Goal: Task Accomplishment & Management: Use online tool/utility

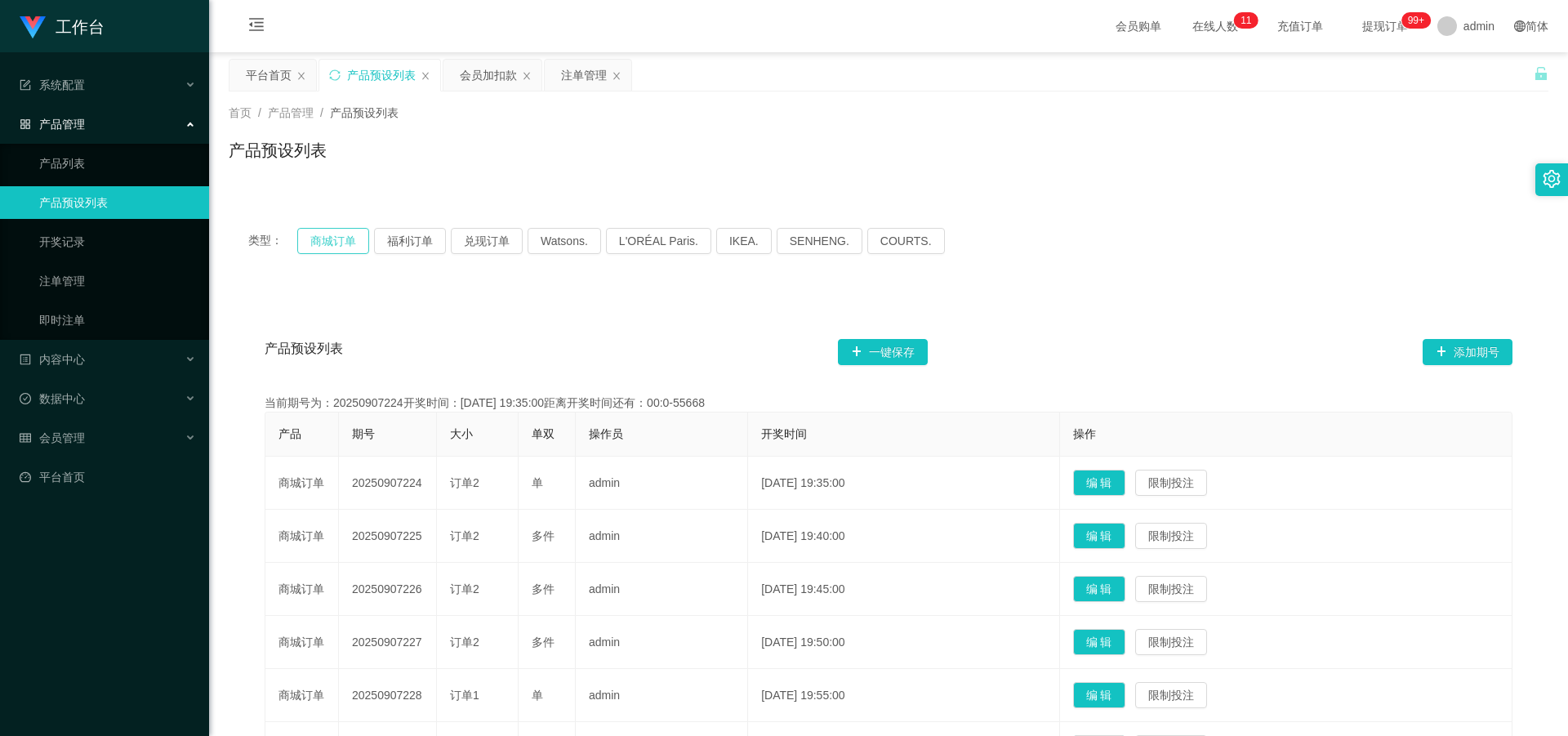
click at [325, 235] on button "商城订单" at bounding box center [333, 241] width 72 height 26
click at [341, 240] on button "商城订单" at bounding box center [333, 241] width 72 height 26
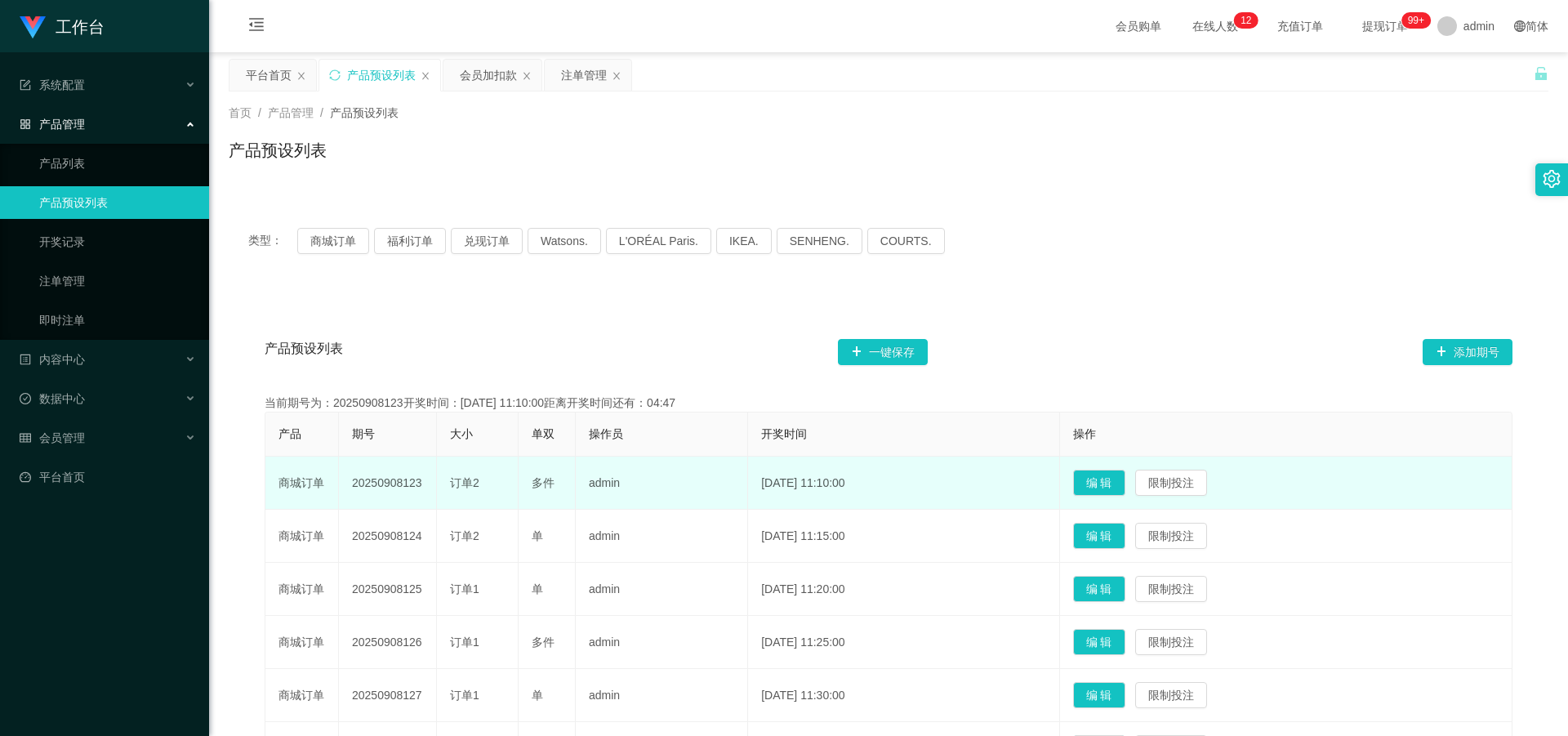
drag, startPoint x: 348, startPoint y: 481, endPoint x: 424, endPoint y: 487, distance: 76.2
click at [424, 487] on td "20250908123" at bounding box center [388, 483] width 98 height 53
copy td "20250908123"
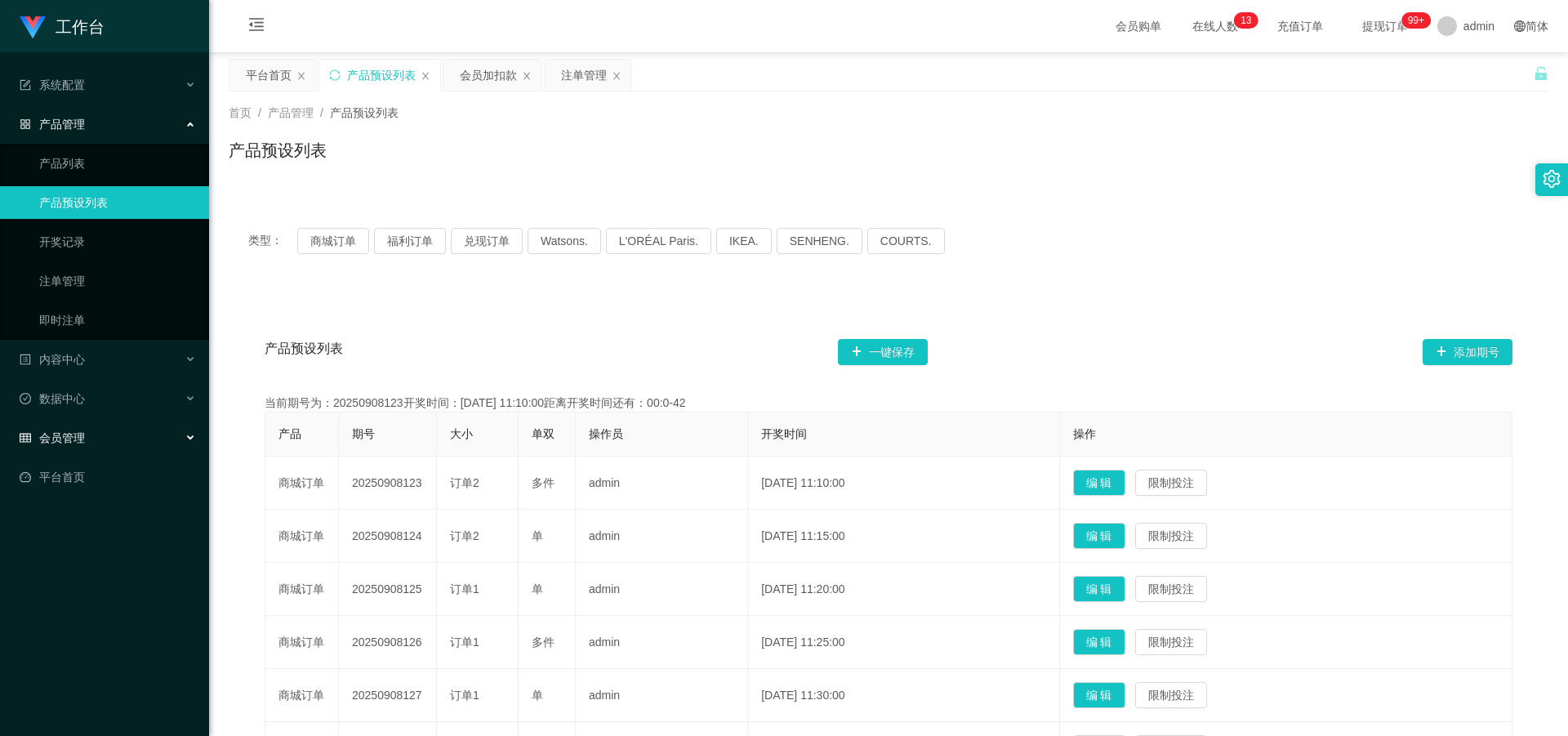
click at [81, 433] on span "会员管理" at bounding box center [52, 437] width 65 height 13
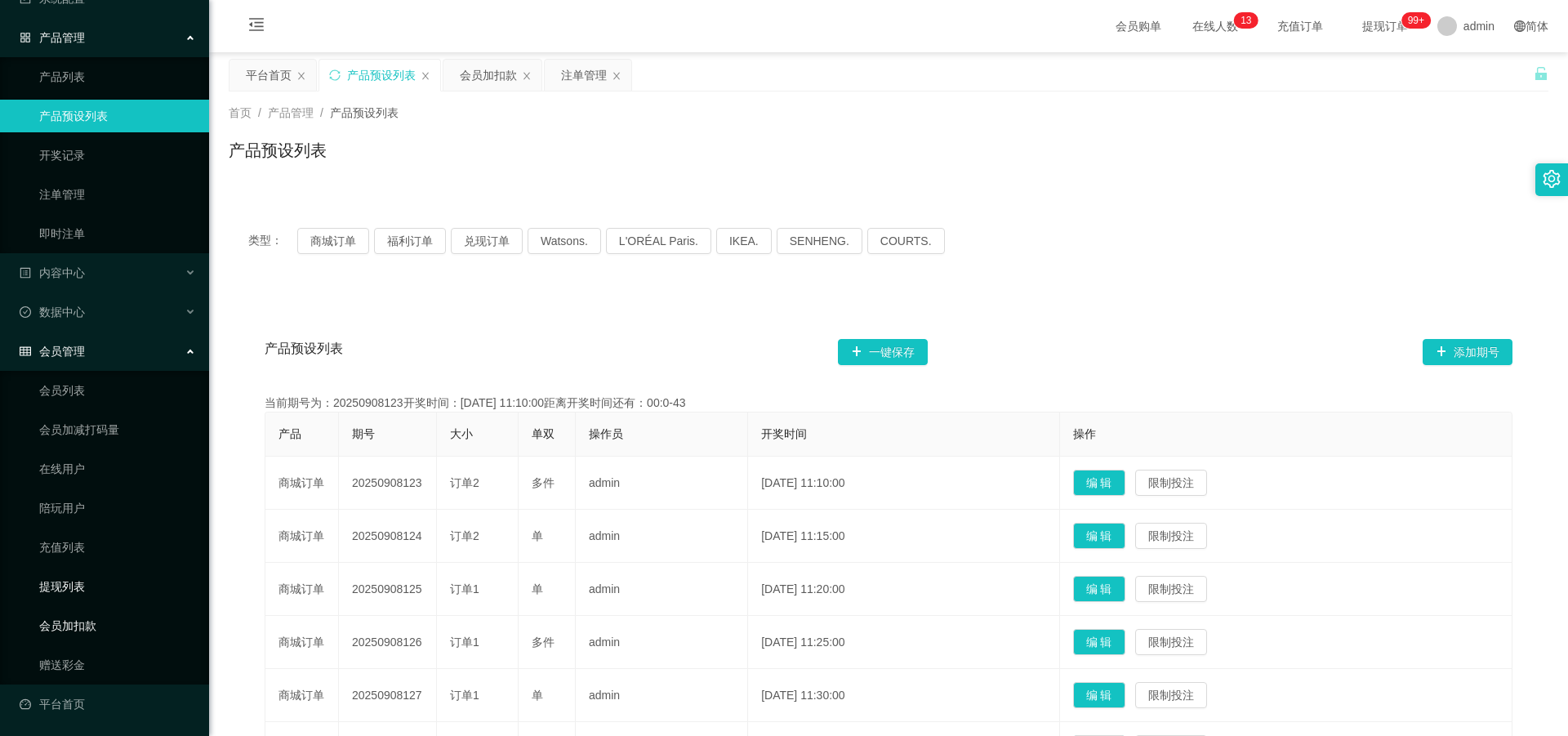
scroll to position [88, 0]
click at [93, 623] on link "会员加扣款" at bounding box center [117, 625] width 157 height 33
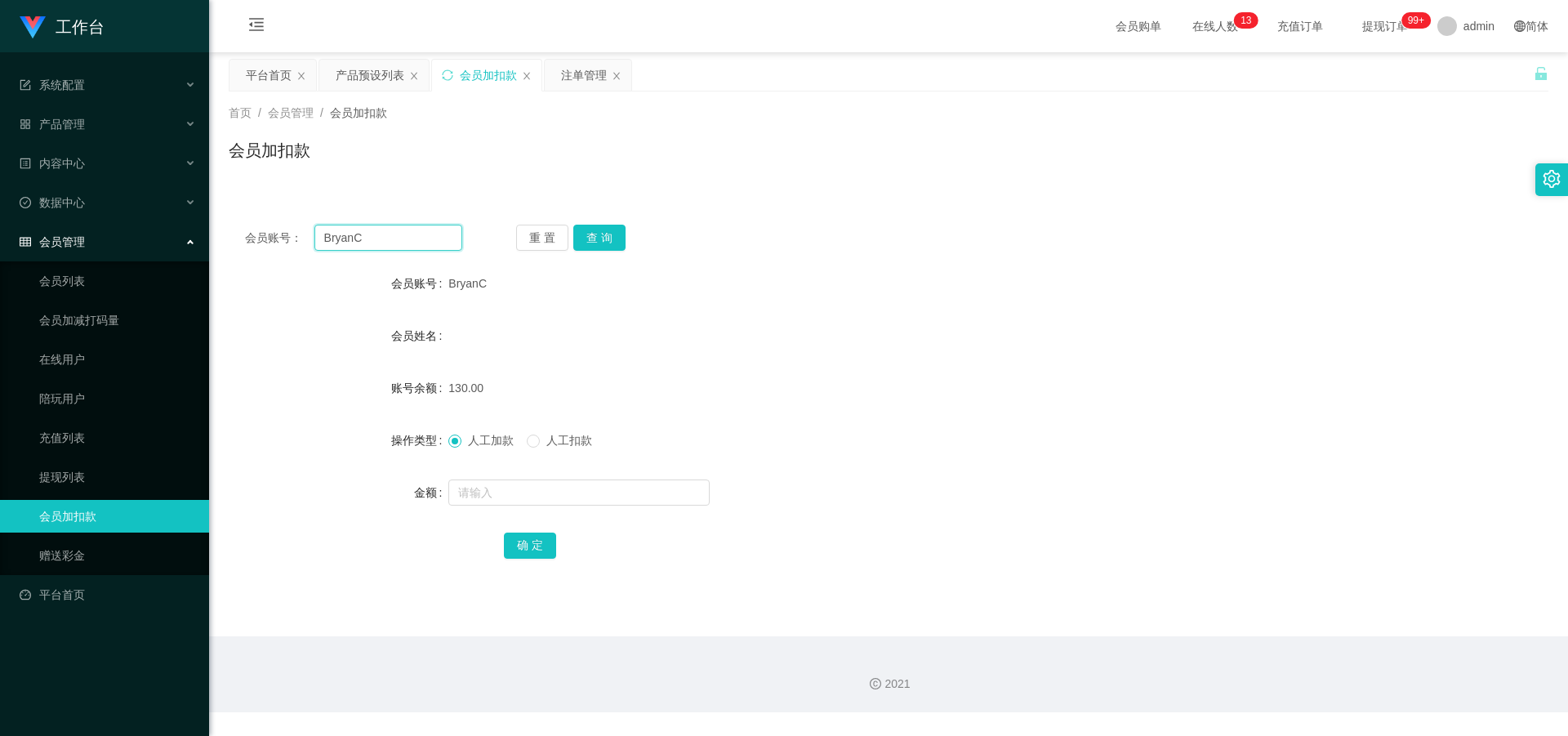
click at [411, 247] on input "BryanC" at bounding box center [389, 238] width 148 height 26
type input "B"
paste input "Shadow3103"
type input "Shadow3103"
click at [597, 238] on button "查 询" at bounding box center [599, 238] width 52 height 26
